Goal: Manage account settings

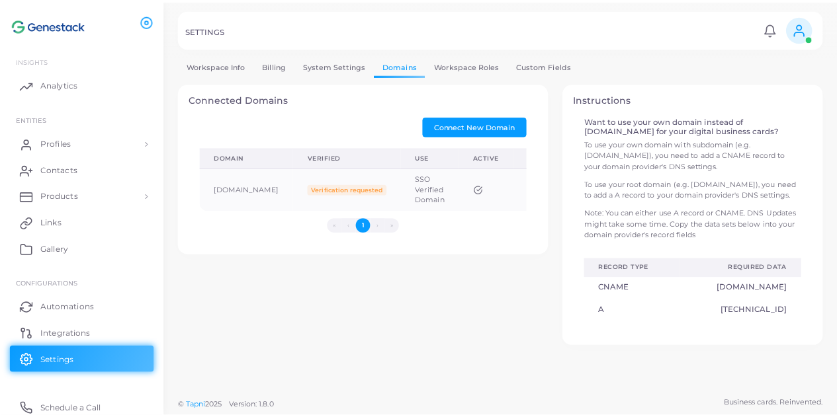
scroll to position [4, 0]
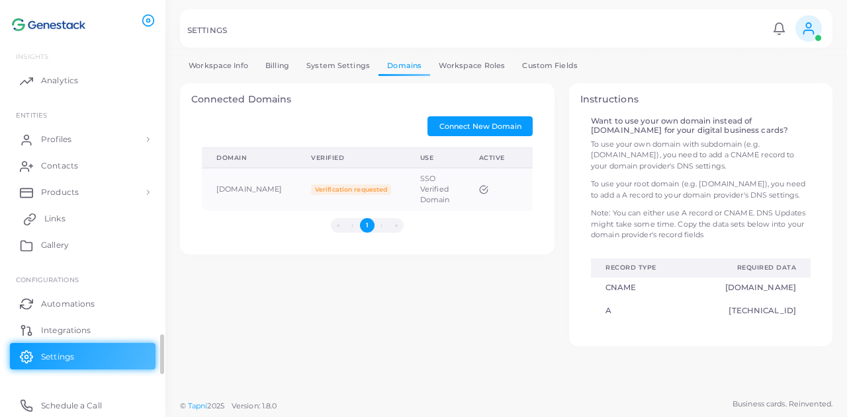
click at [126, 217] on link "Links" at bounding box center [83, 219] width 146 height 26
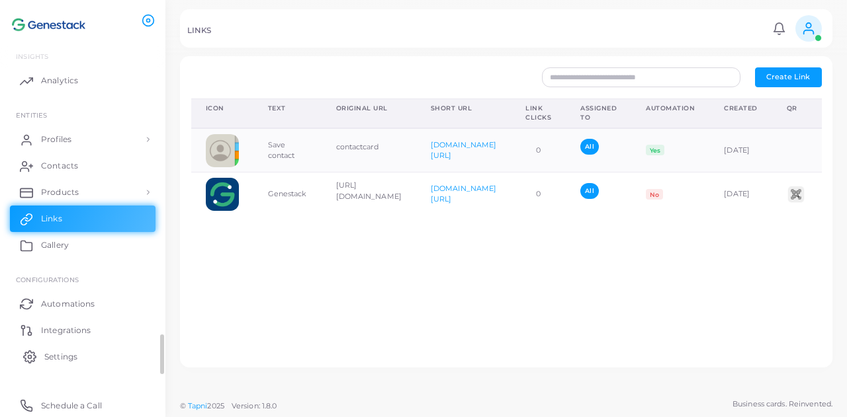
click at [115, 366] on link "Settings" at bounding box center [83, 356] width 146 height 26
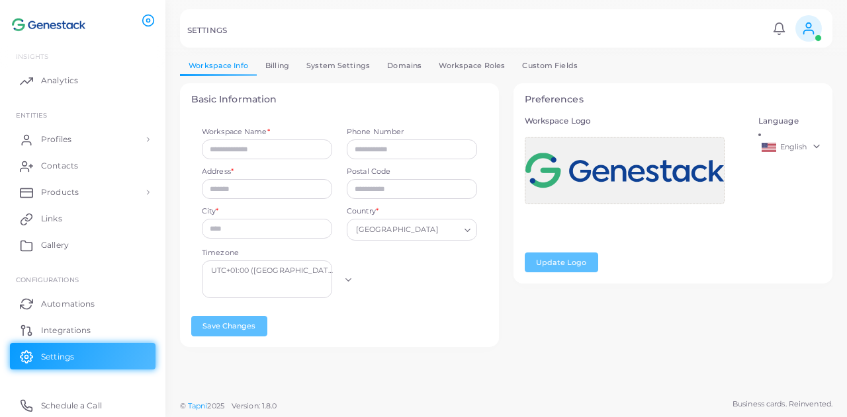
type input "*********"
click at [352, 67] on link "System Settings" at bounding box center [338, 65] width 81 height 19
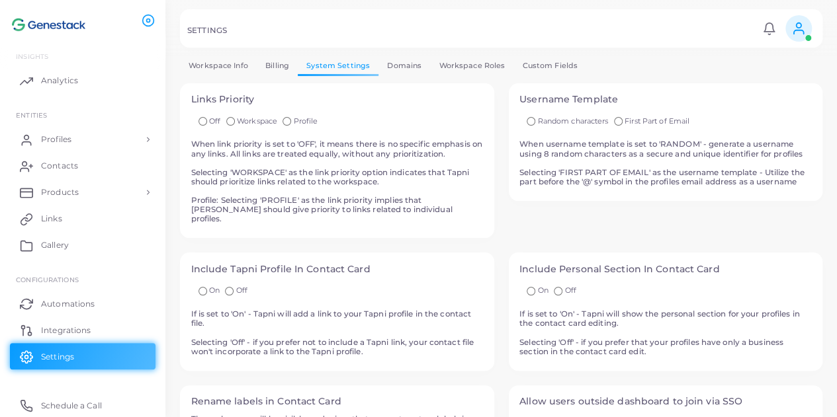
click at [390, 59] on link "Domains" at bounding box center [404, 65] width 52 height 19
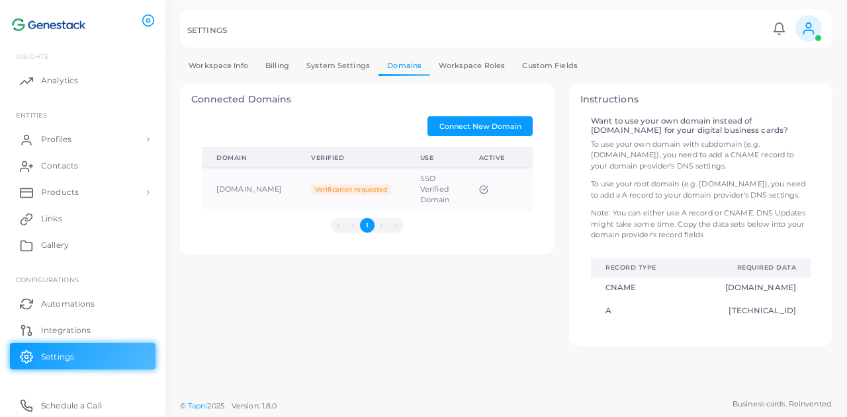
click at [282, 69] on link "Billing" at bounding box center [277, 65] width 41 height 19
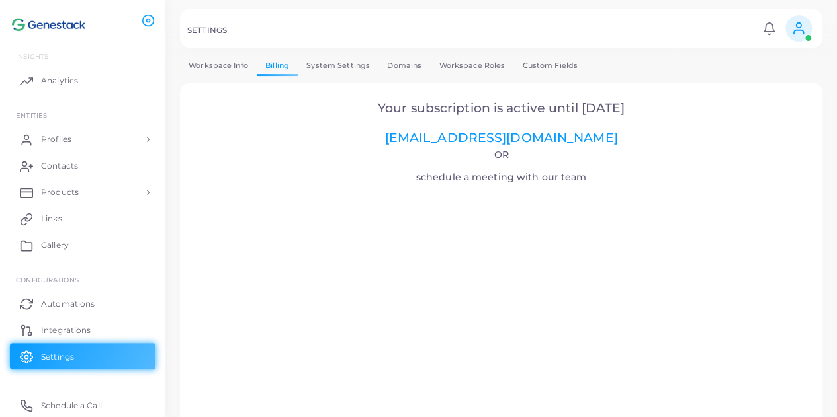
click at [329, 59] on link "System Settings" at bounding box center [338, 65] width 81 height 19
